Goal: Task Accomplishment & Management: Use online tool/utility

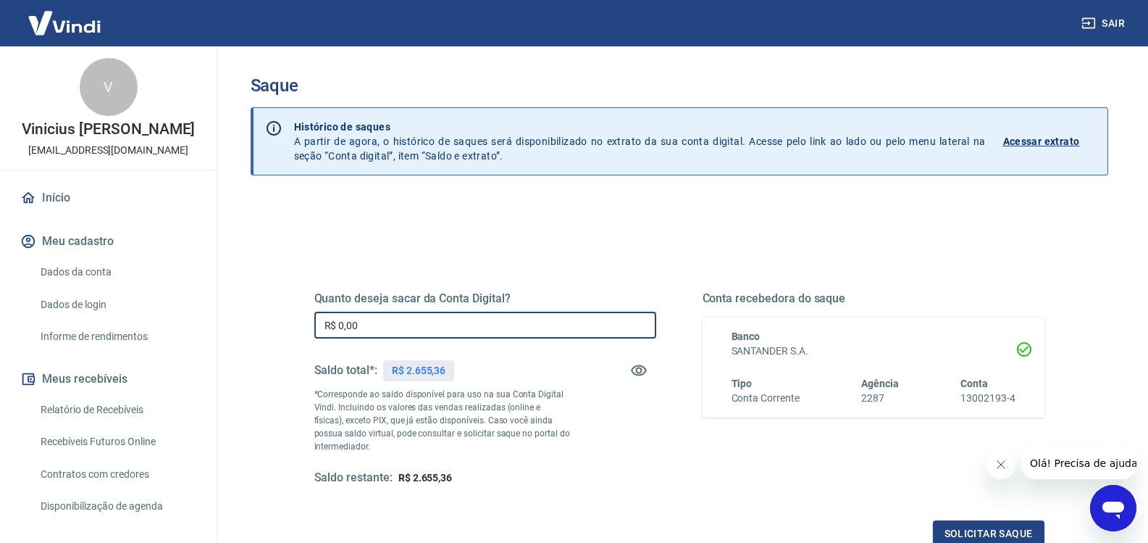
click at [381, 333] on input "R$ 0,00" at bounding box center [485, 325] width 342 height 27
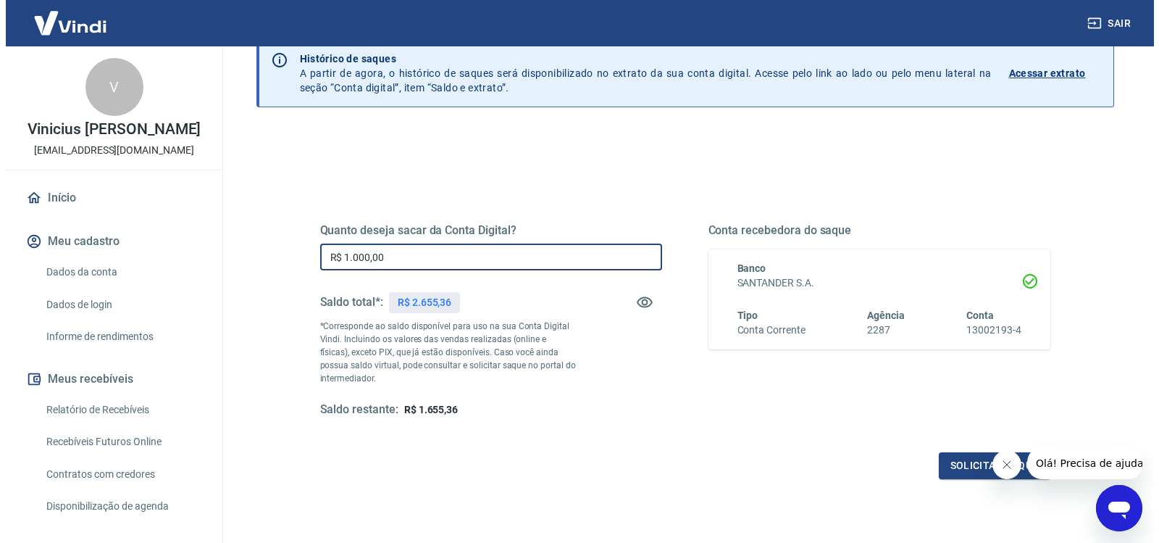
scroll to position [72, 0]
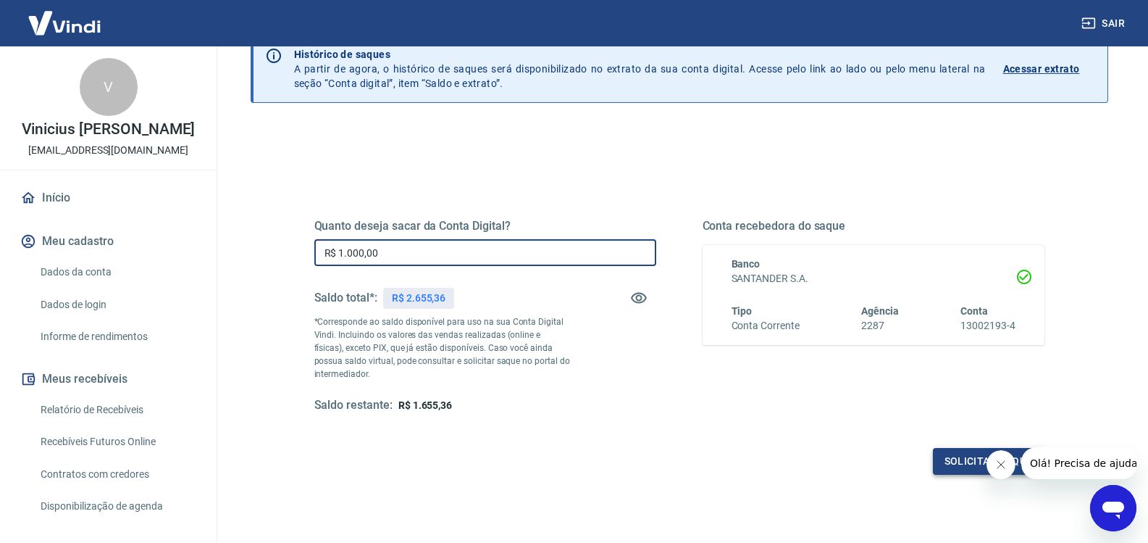
type input "R$ 1.000,00"
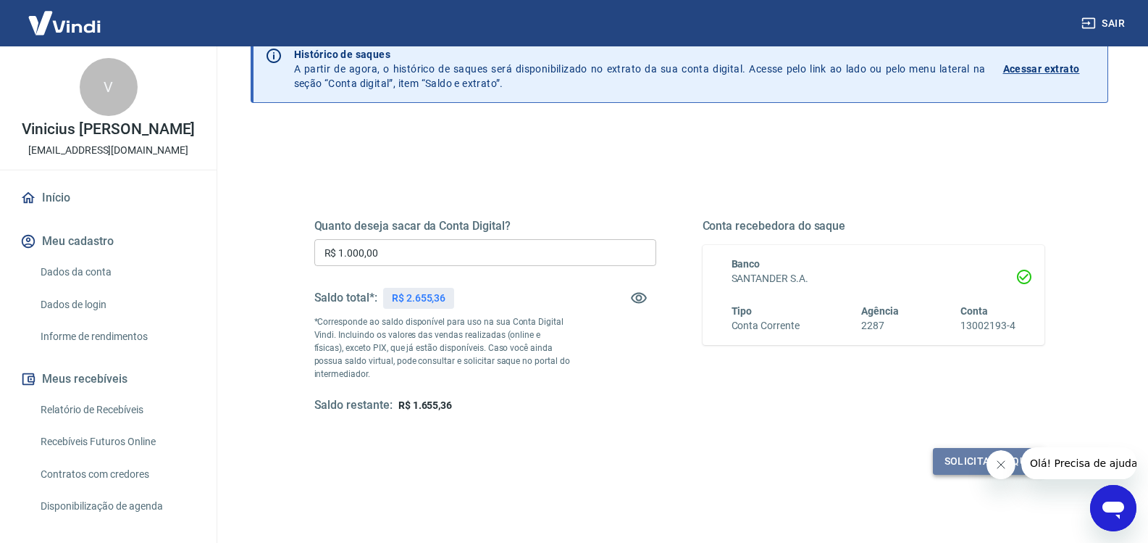
click at [948, 456] on button "Solicitar saque" at bounding box center [989, 461] width 112 height 27
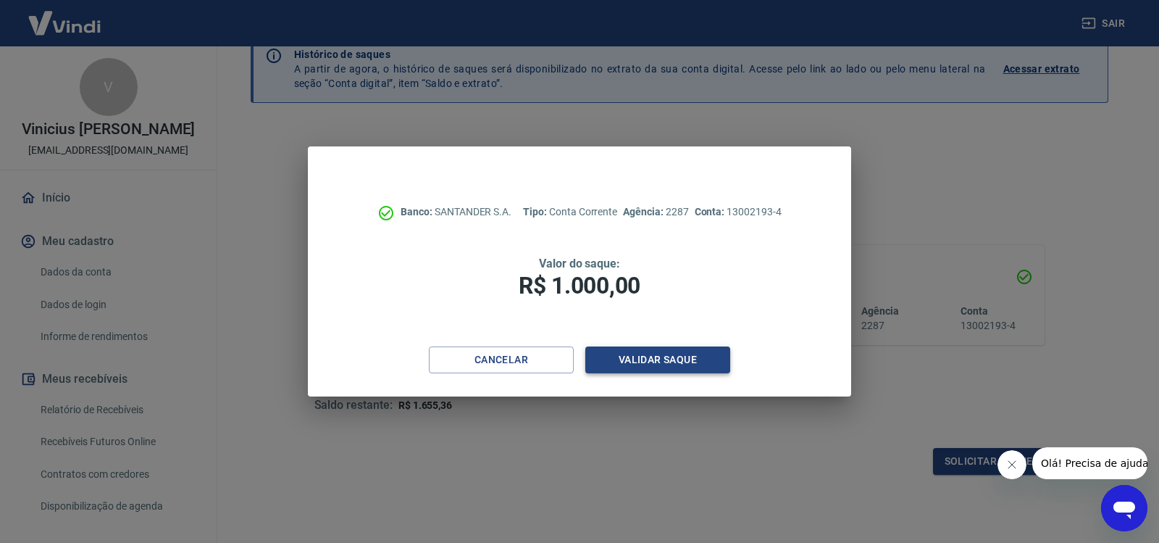
click at [665, 361] on button "Validar saque" at bounding box center [657, 359] width 145 height 27
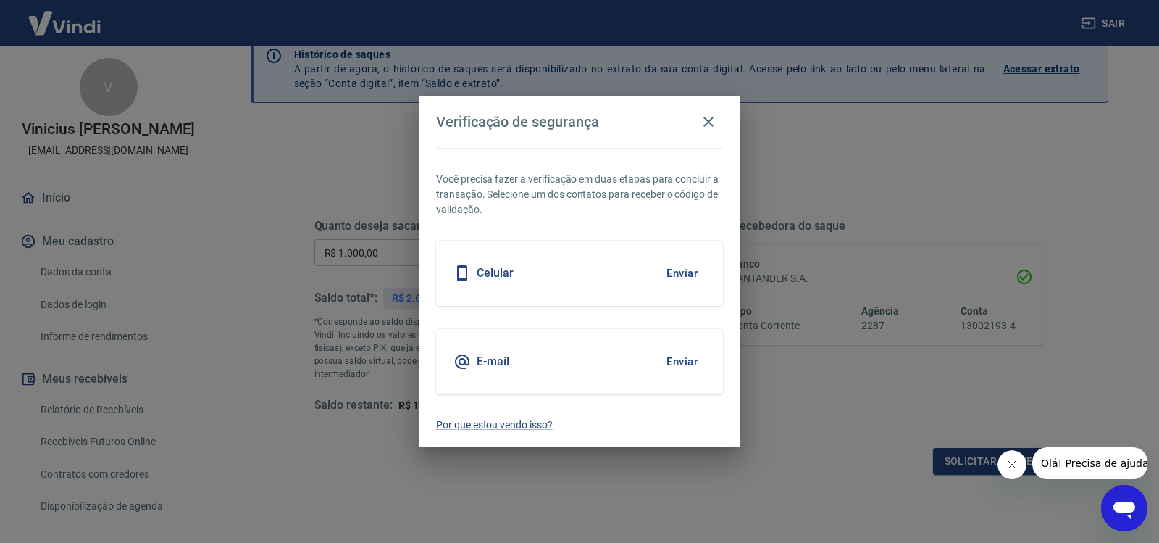
click at [562, 276] on div "Celular Enviar" at bounding box center [579, 273] width 287 height 65
click at [688, 274] on button "Enviar" at bounding box center [682, 273] width 47 height 30
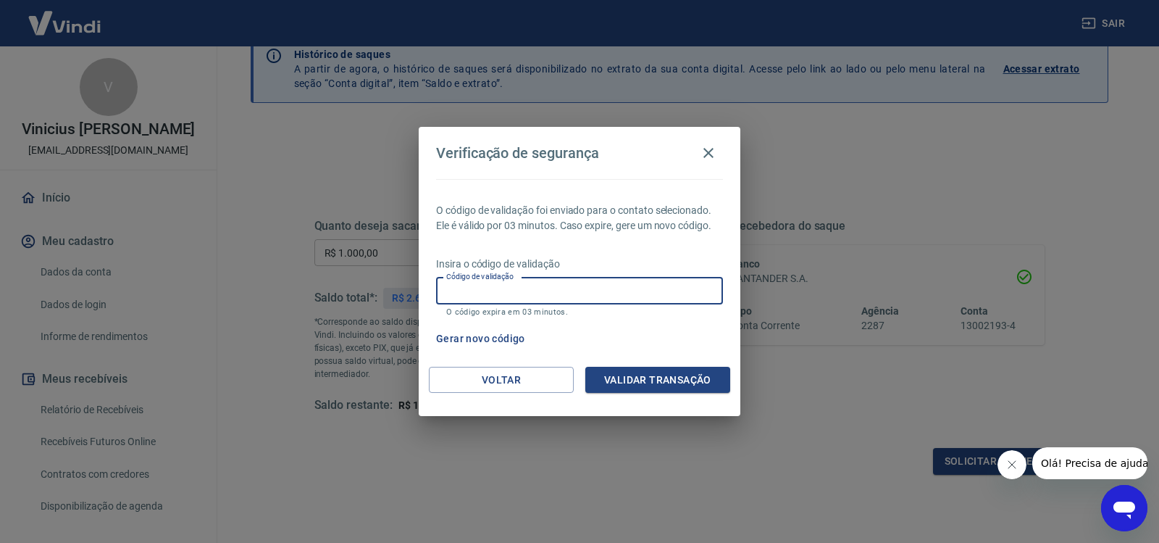
click at [636, 289] on input "Código de validação" at bounding box center [579, 290] width 287 height 27
click at [684, 453] on div "Verificação de segurança O código de validação foi enviado para o contato selec…" at bounding box center [579, 271] width 1159 height 543
click at [552, 290] on input "Código de validação" at bounding box center [579, 290] width 287 height 27
click at [734, 509] on div "Verificação de segurança O código de validação foi enviado para o contato selec…" at bounding box center [579, 271] width 1159 height 543
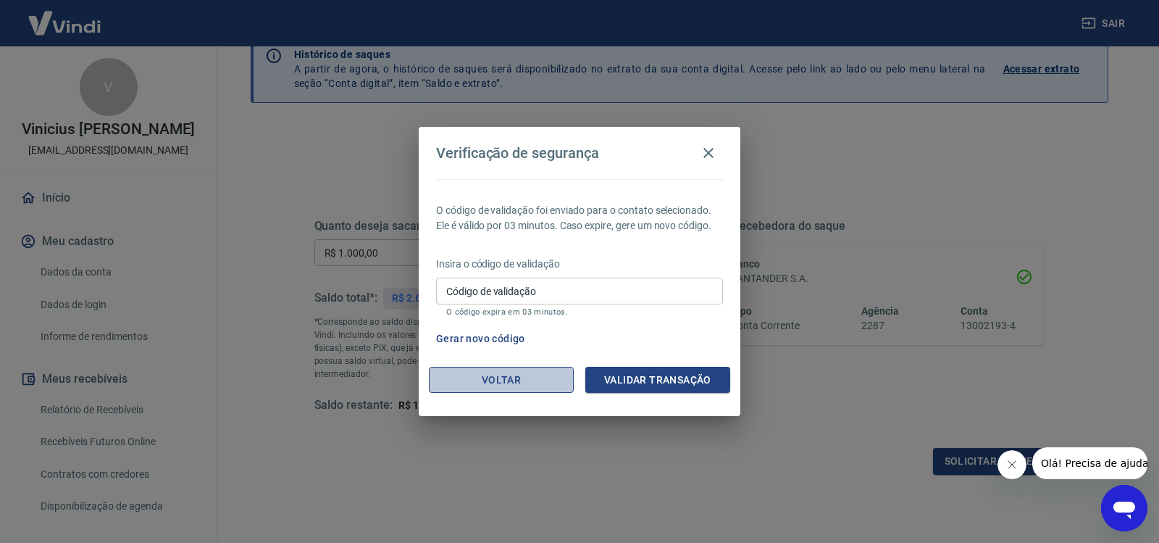
click at [512, 382] on button "Voltar" at bounding box center [501, 380] width 145 height 27
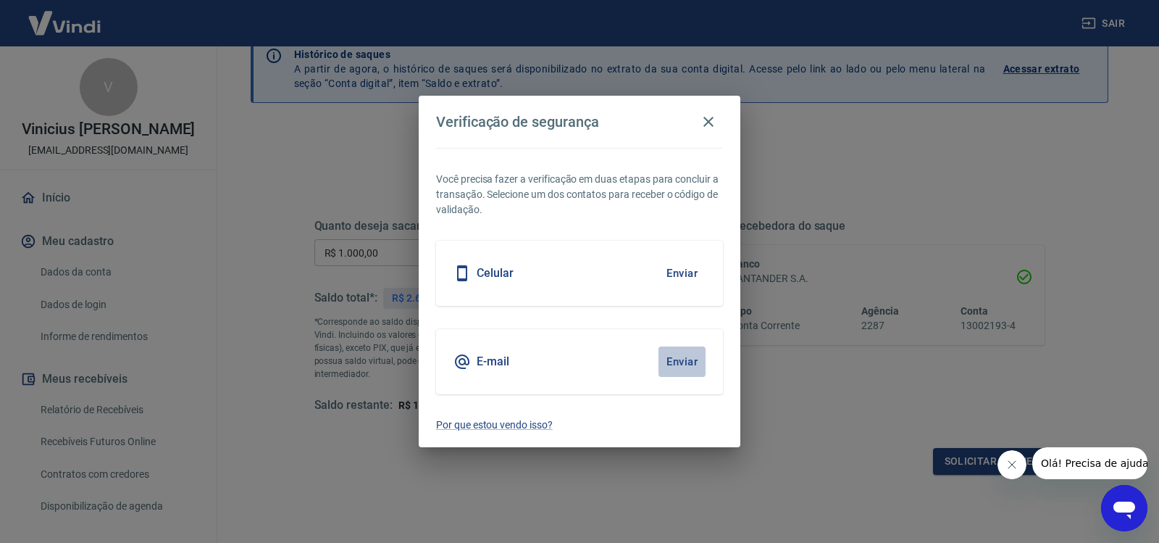
click at [686, 361] on button "Enviar" at bounding box center [682, 361] width 47 height 30
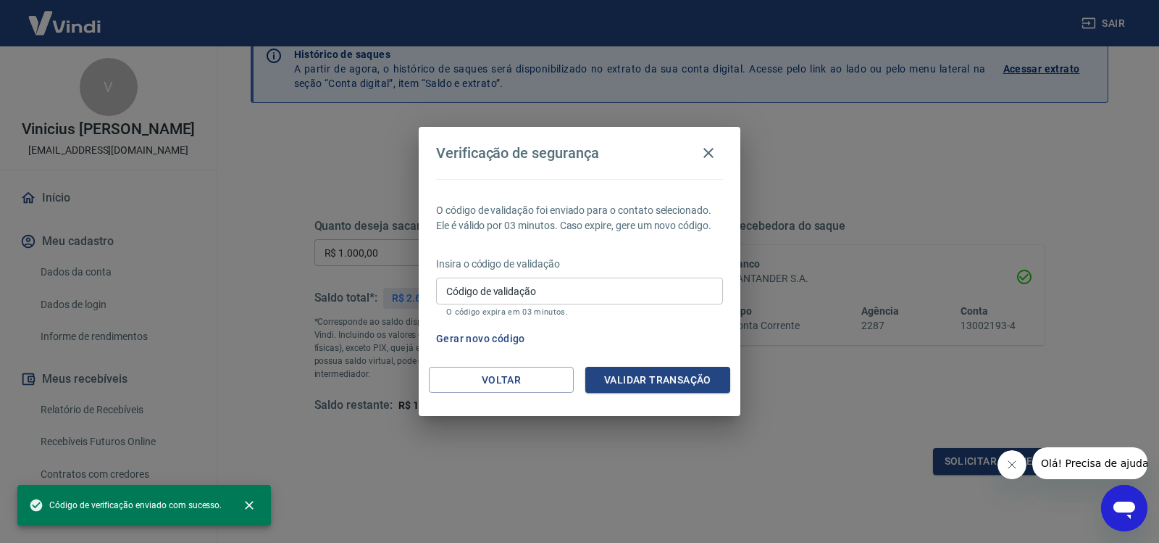
click at [605, 297] on input "Código de validação" at bounding box center [579, 290] width 287 height 27
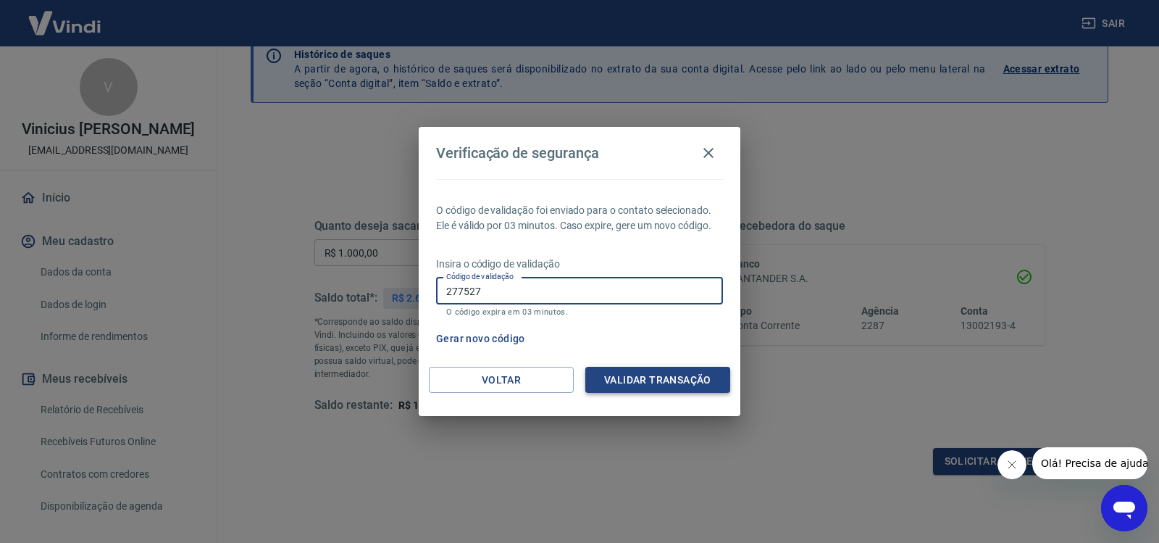
type input "277527"
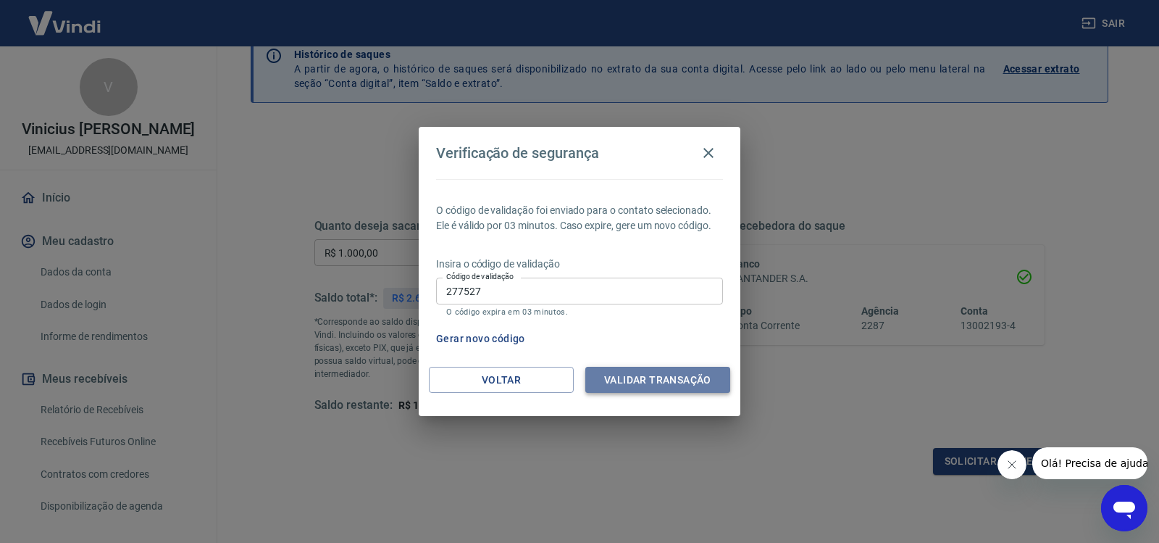
click at [667, 382] on button "Validar transação" at bounding box center [657, 380] width 145 height 27
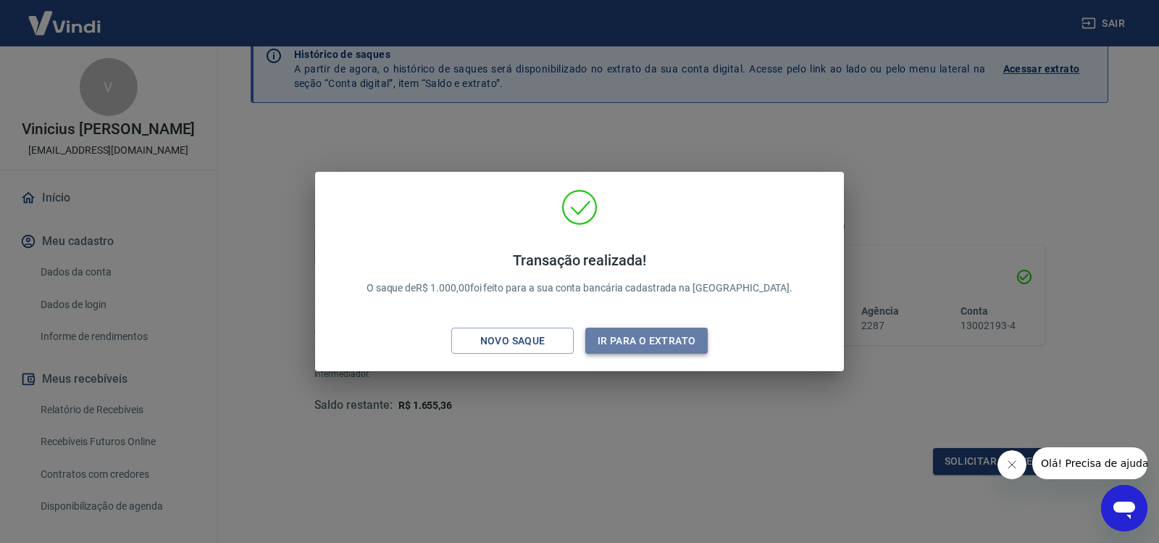
click at [625, 345] on button "Ir para o extrato" at bounding box center [646, 340] width 122 height 27
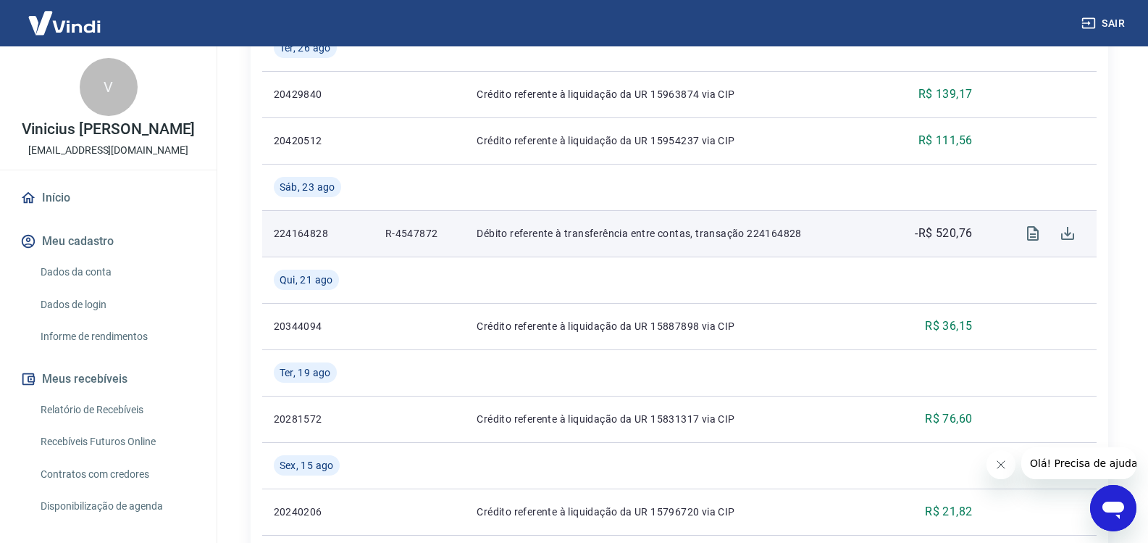
scroll to position [1304, 0]
